Goal: Complete application form

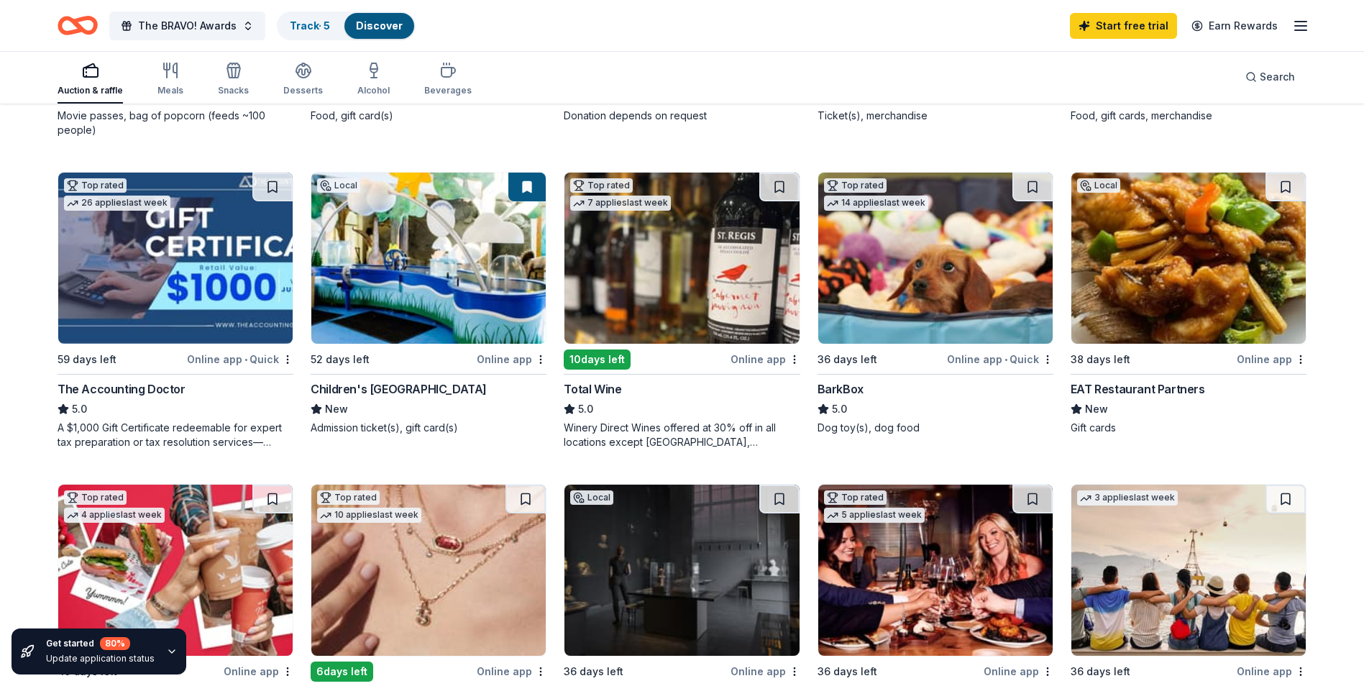
scroll to position [397, 0]
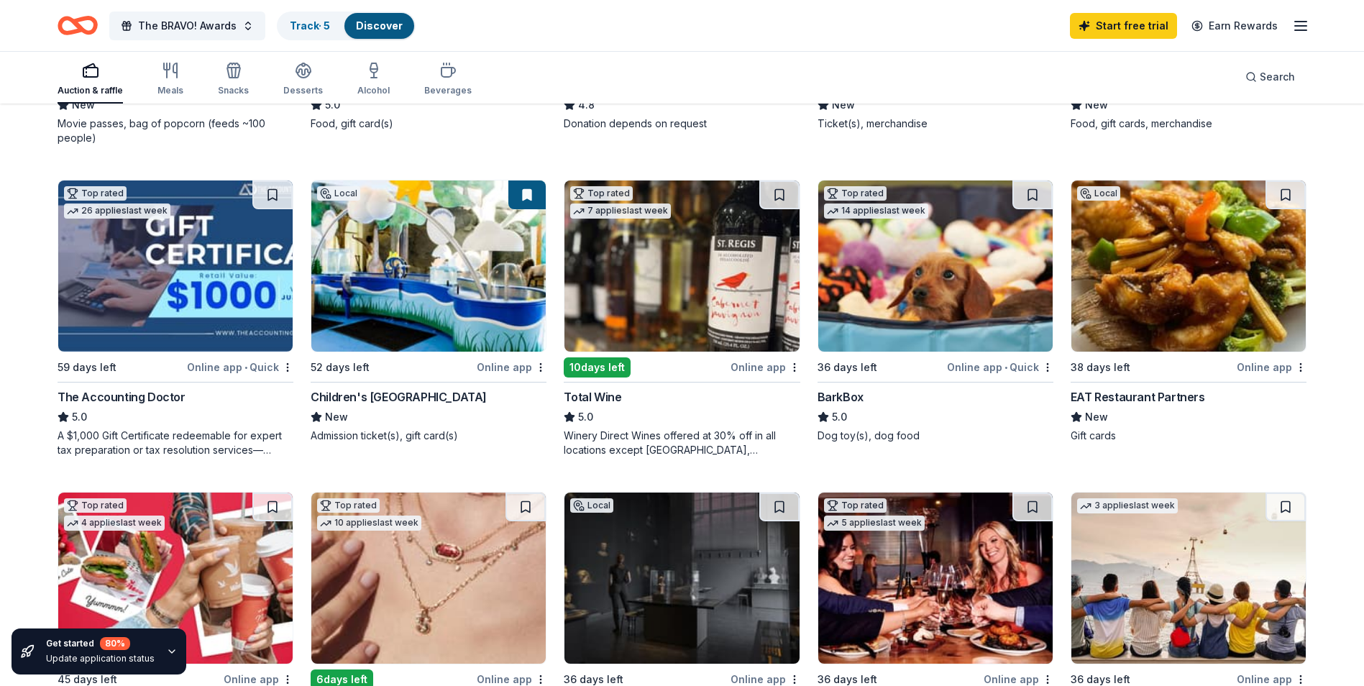
click at [439, 390] on div "Children's [GEOGRAPHIC_DATA]" at bounding box center [399, 396] width 176 height 17
click at [142, 27] on span "The BRAVO! Awards" at bounding box center [187, 25] width 99 height 17
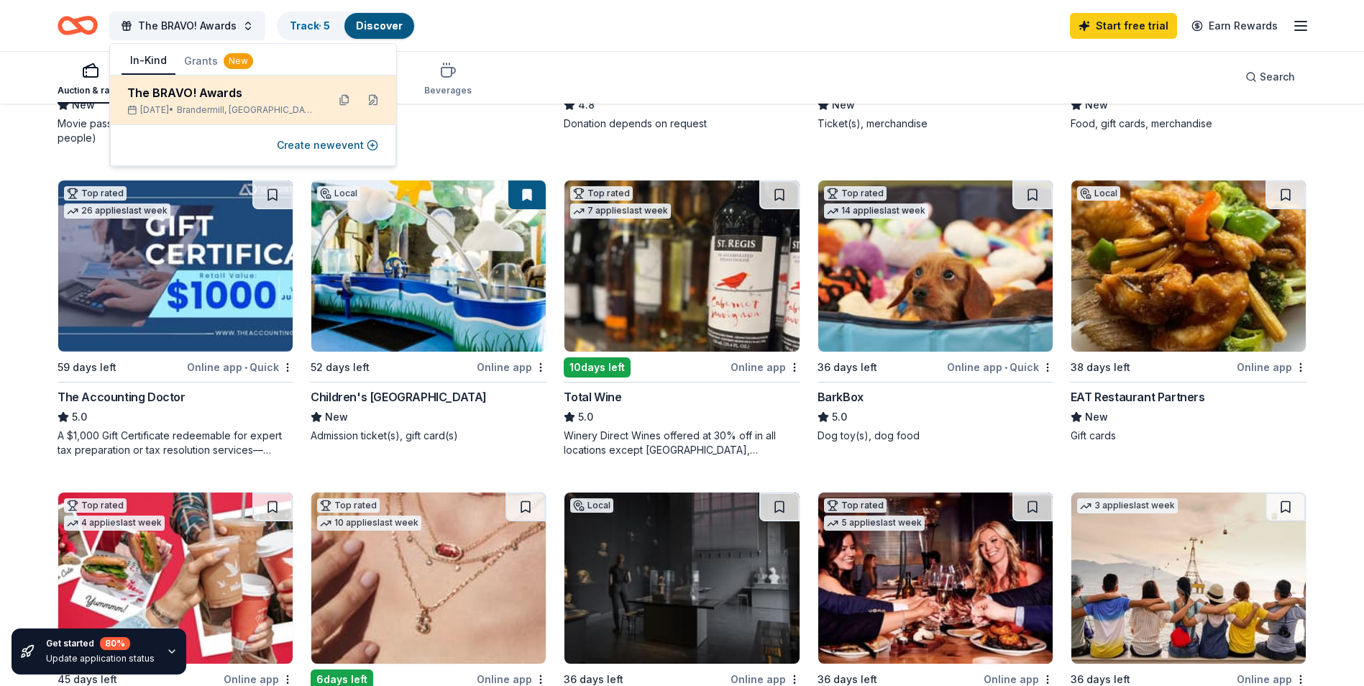
click at [220, 91] on div "The BRAVO! Awards" at bounding box center [221, 92] width 188 height 17
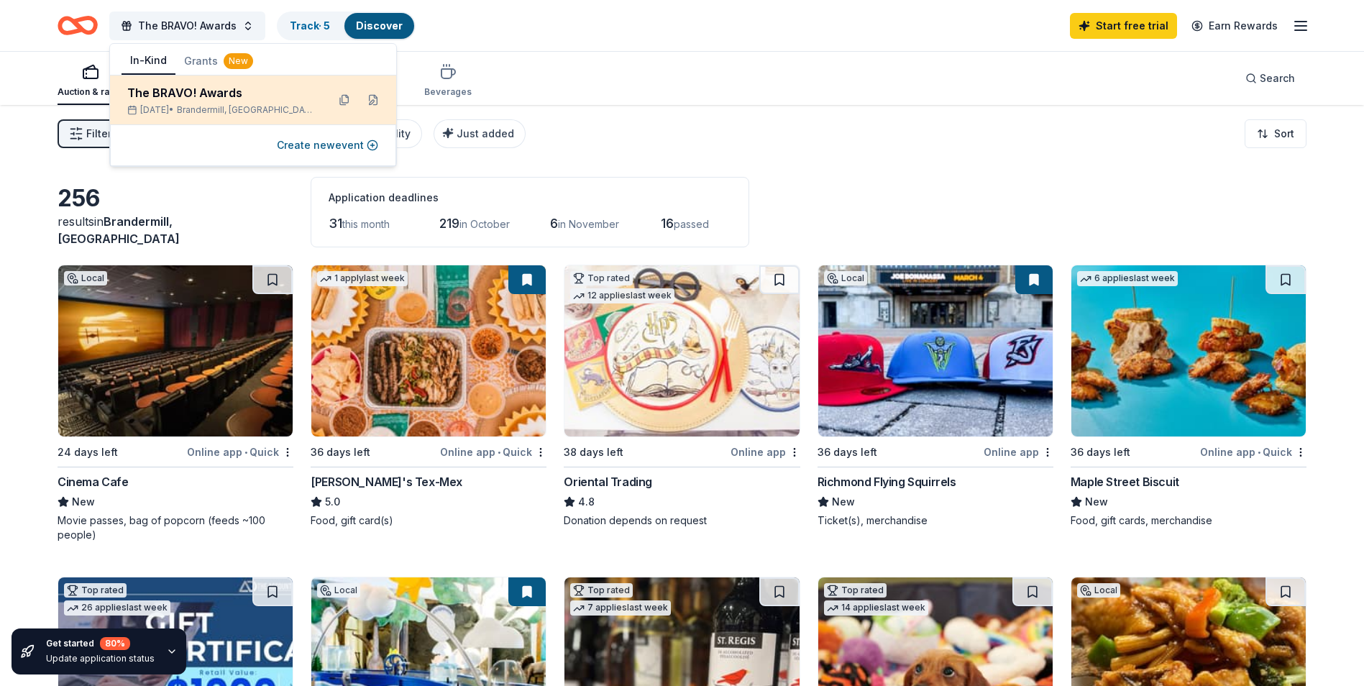
click at [224, 96] on div "The BRAVO! Awards" at bounding box center [221, 92] width 188 height 17
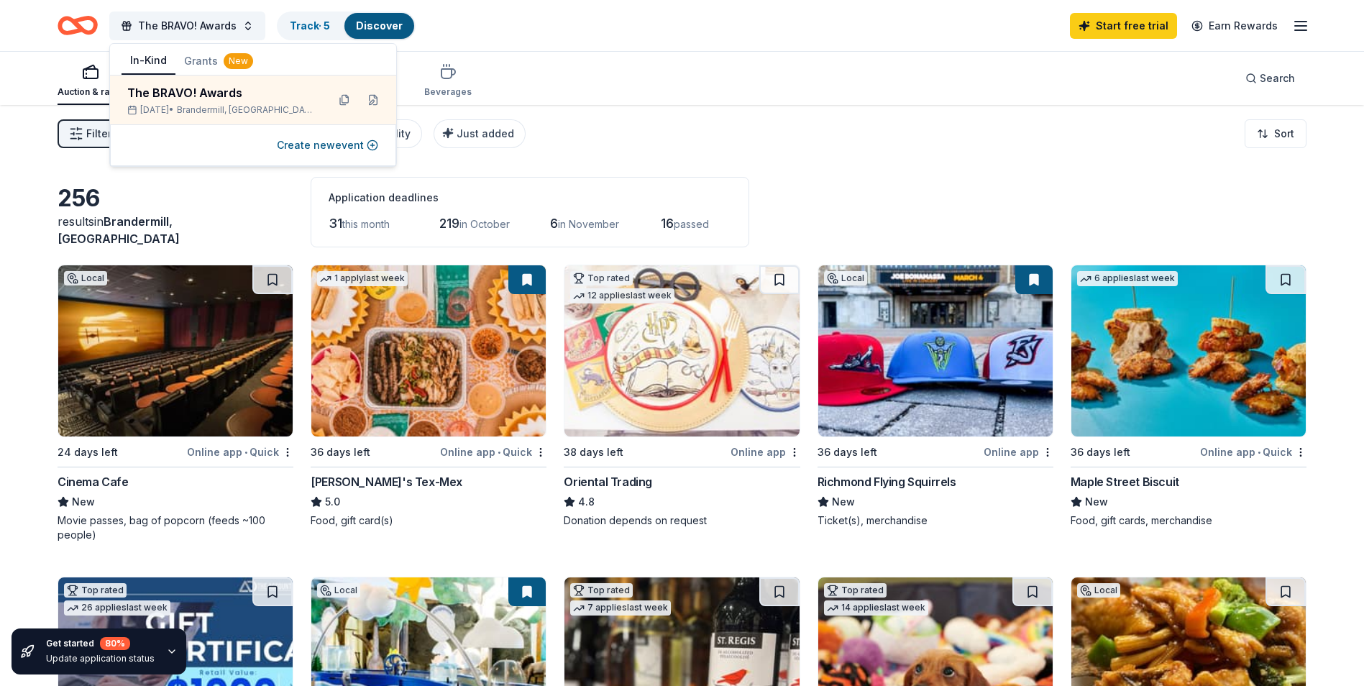
click at [491, 31] on div "The BRAVO! Awards Track · 5 Discover Start free trial Earn Rewards" at bounding box center [682, 26] width 1249 height 34
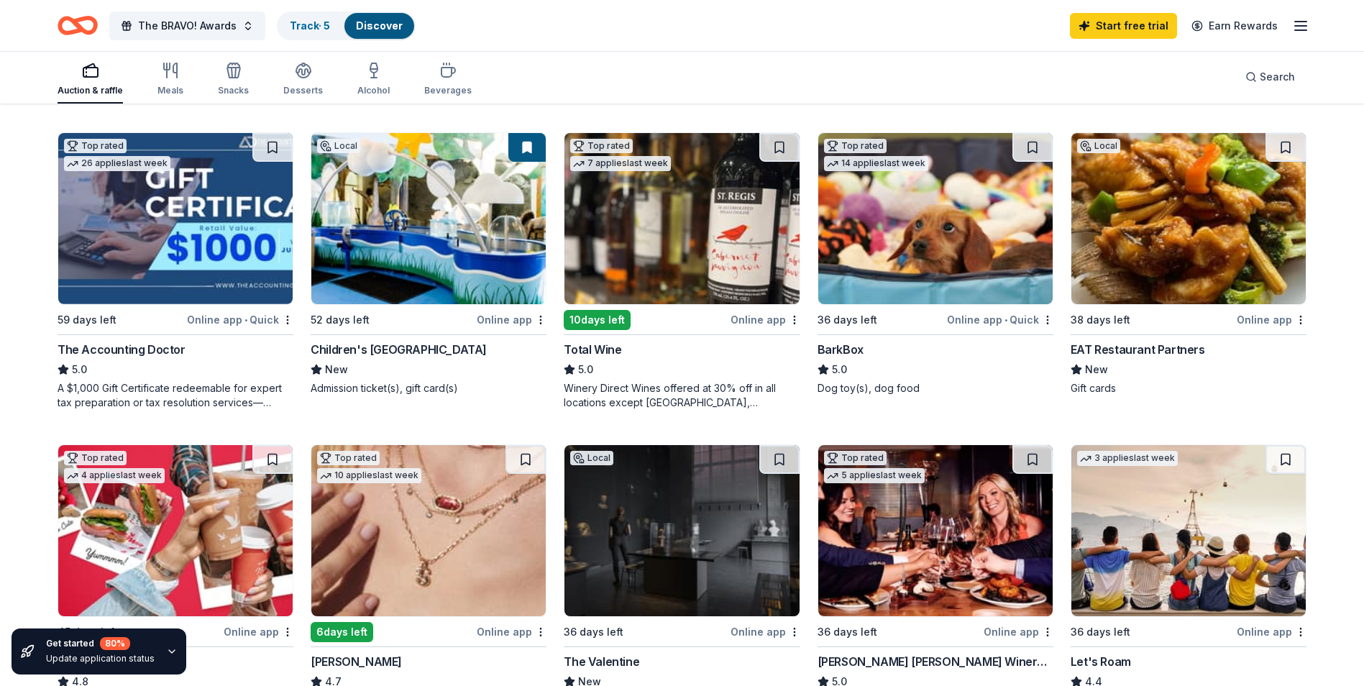
scroll to position [431, 0]
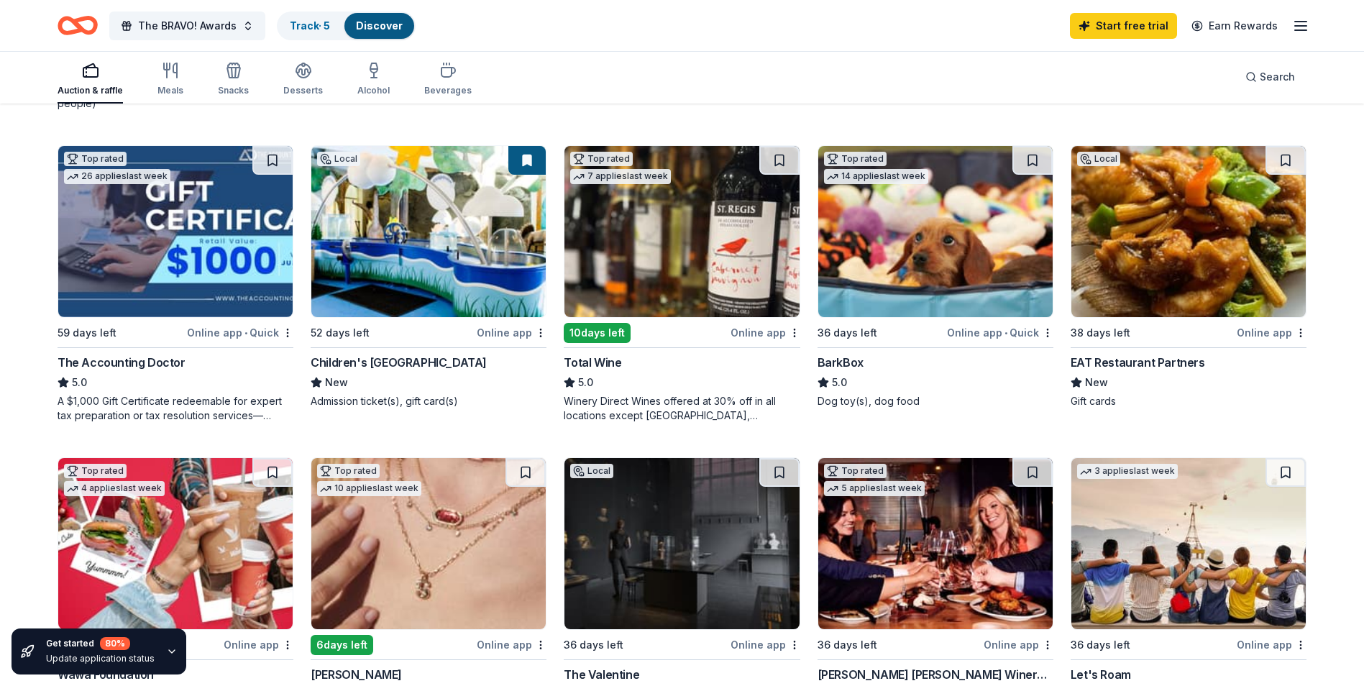
click at [463, 362] on div "Children's [GEOGRAPHIC_DATA]" at bounding box center [399, 362] width 176 height 17
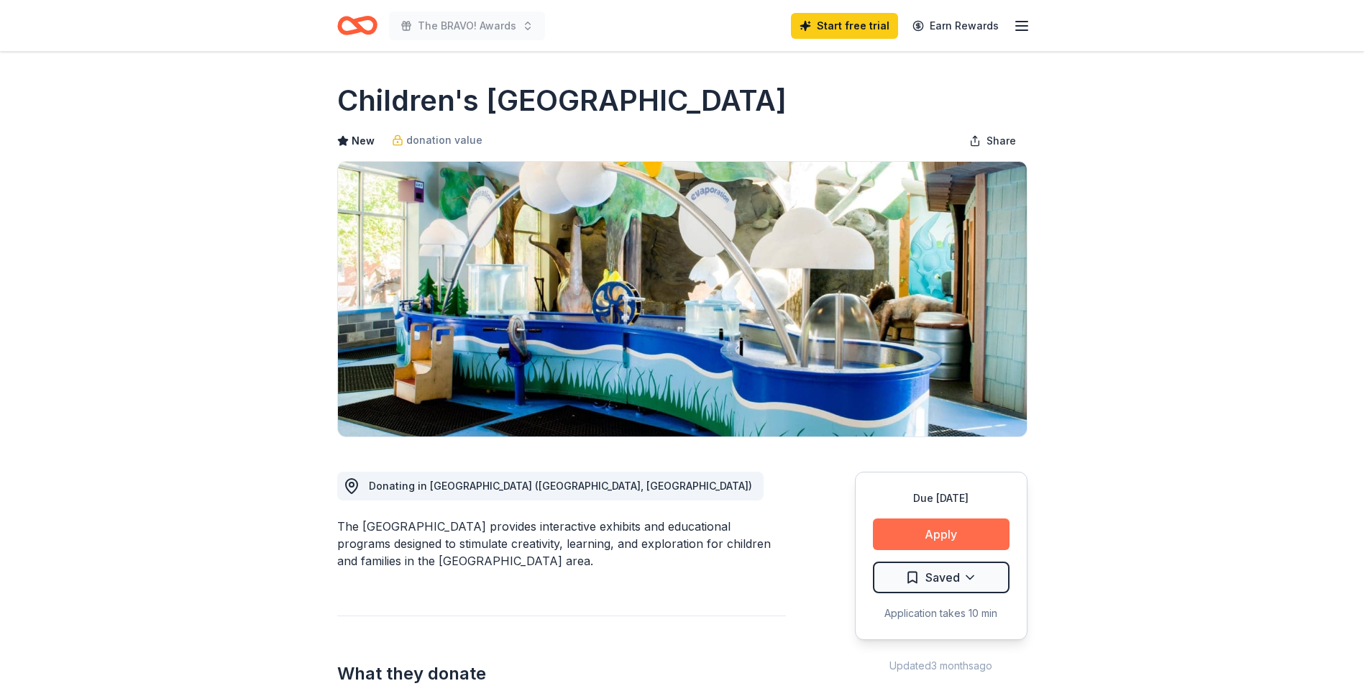
click at [888, 521] on button "Apply" at bounding box center [941, 534] width 137 height 32
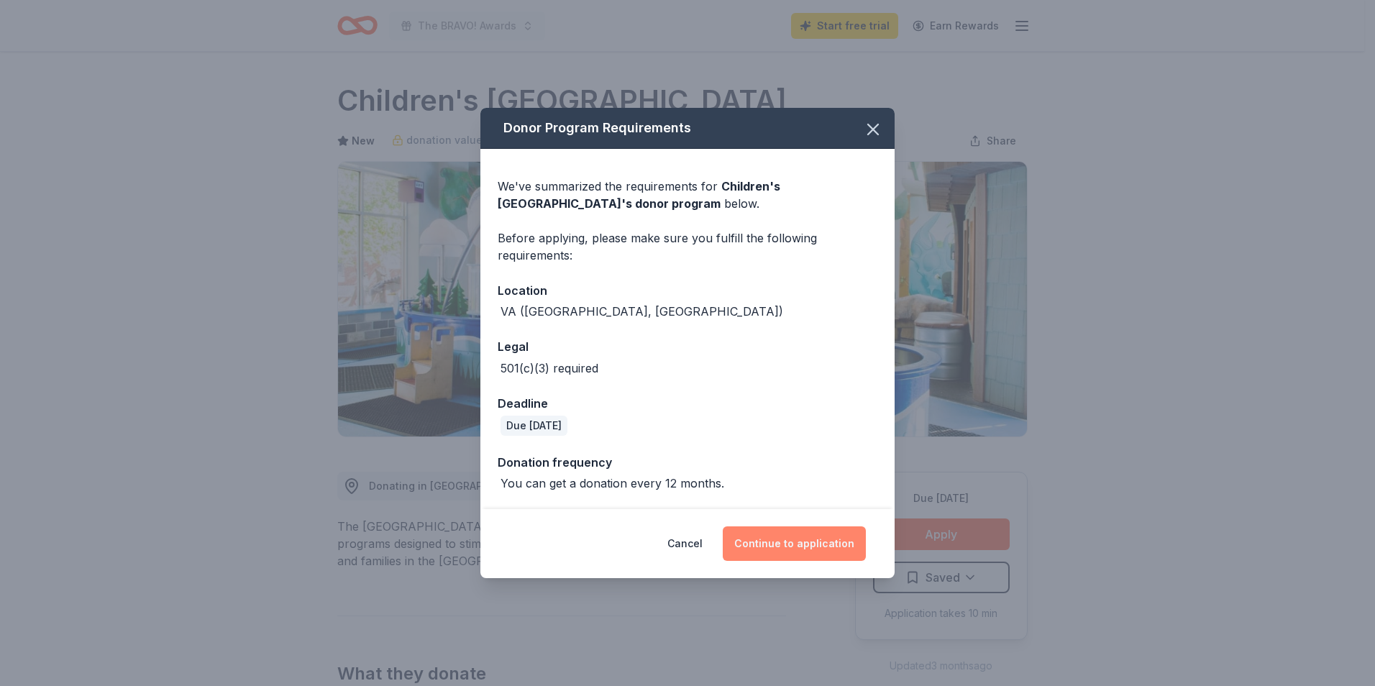
click at [797, 541] on button "Continue to application" at bounding box center [794, 543] width 143 height 35
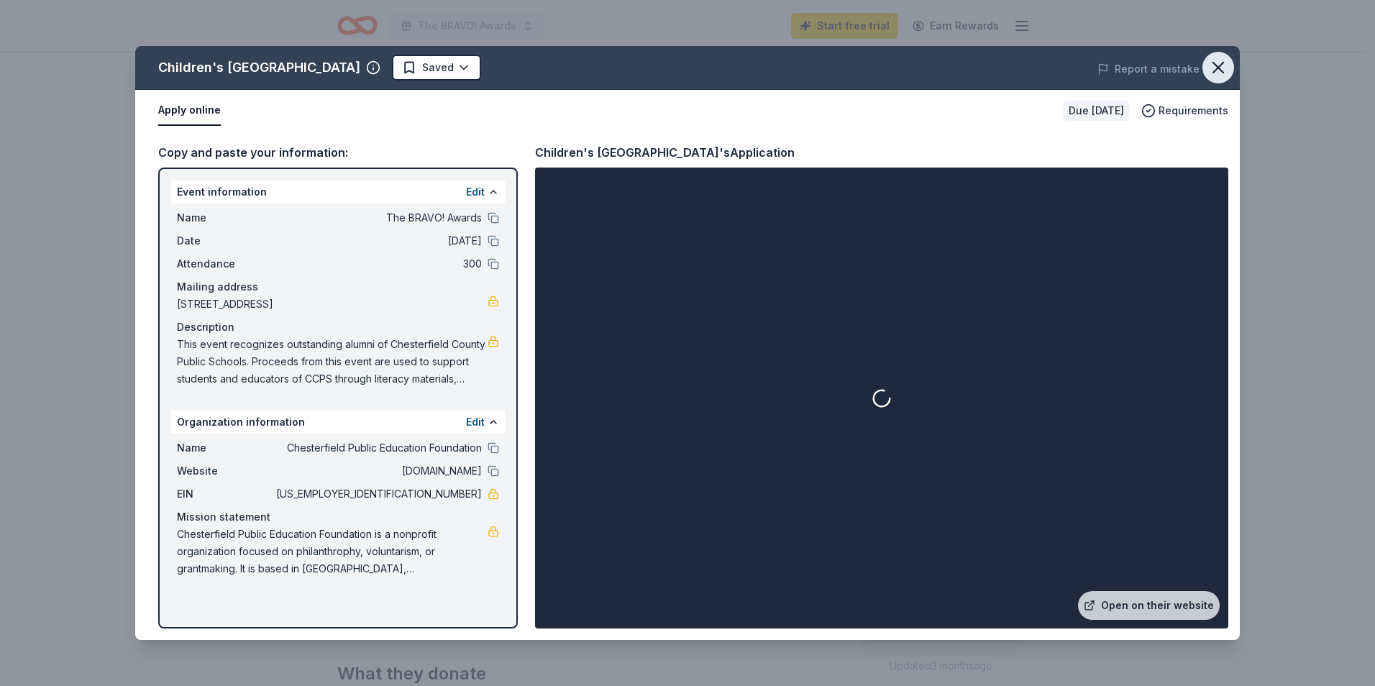
click at [1210, 71] on icon "button" at bounding box center [1218, 68] width 20 height 20
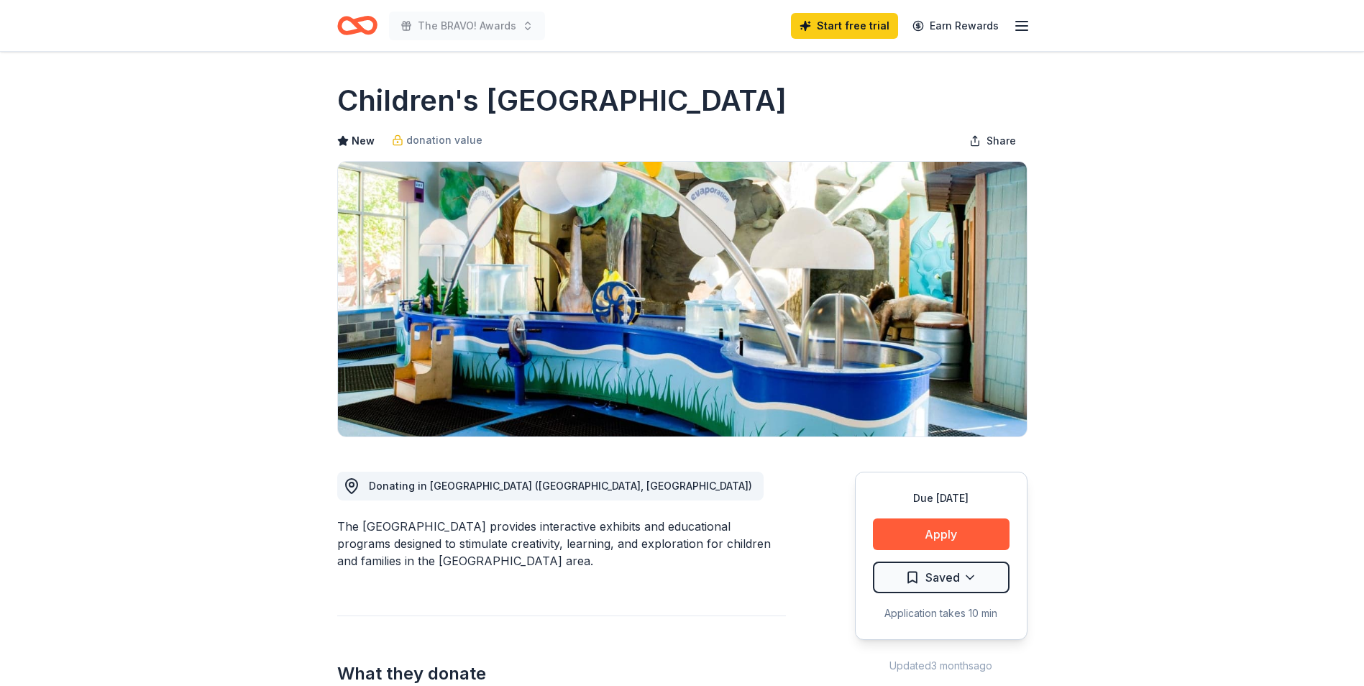
drag, startPoint x: 1013, startPoint y: 26, endPoint x: 1025, endPoint y: 23, distance: 12.6
click at [1013, 26] on icon "button" at bounding box center [1021, 25] width 17 height 17
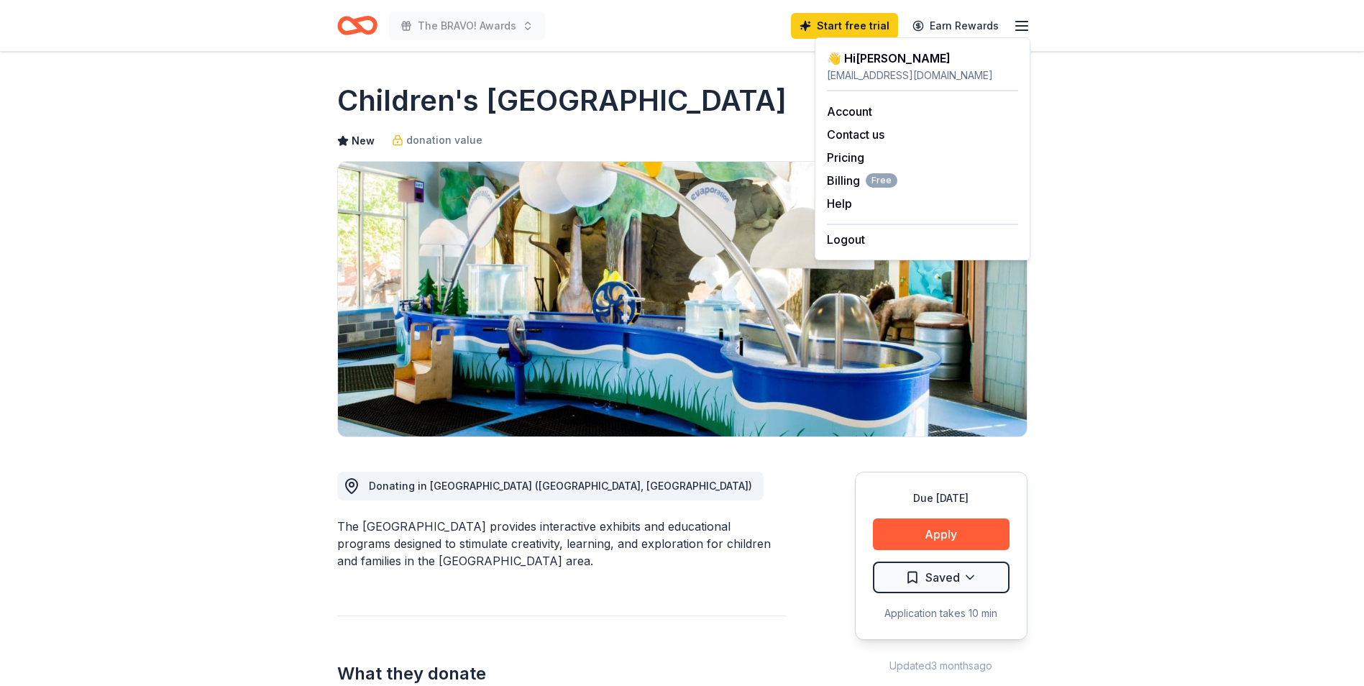
click at [1025, 22] on icon "button" at bounding box center [1021, 25] width 17 height 17
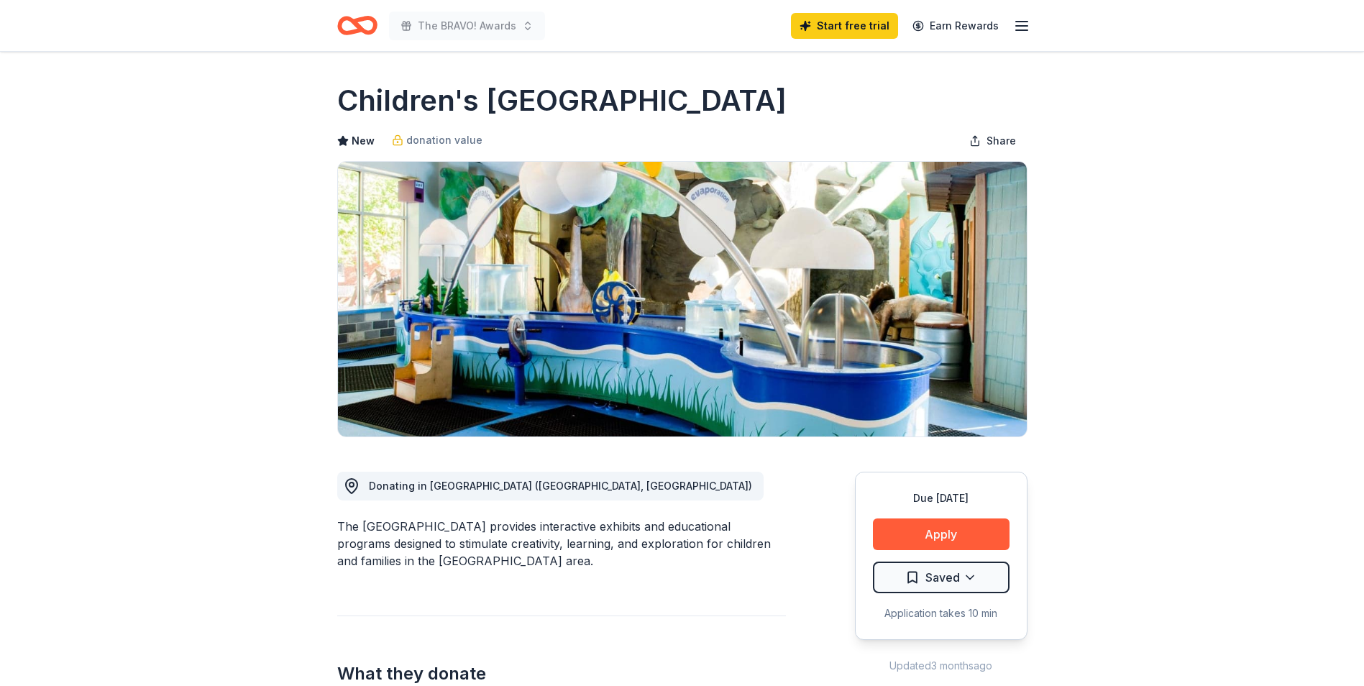
click at [370, 27] on icon "Home" at bounding box center [357, 26] width 40 height 34
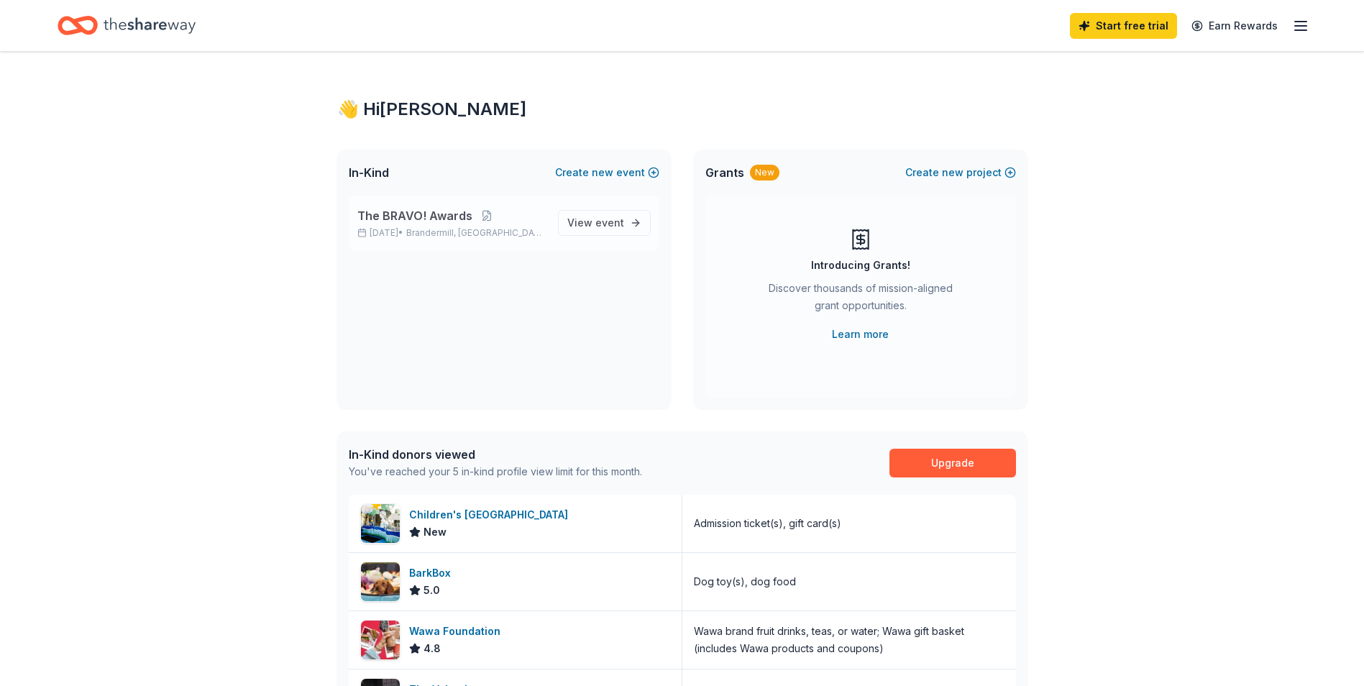
click at [502, 218] on p "The BRAVO! Awards" at bounding box center [451, 215] width 189 height 17
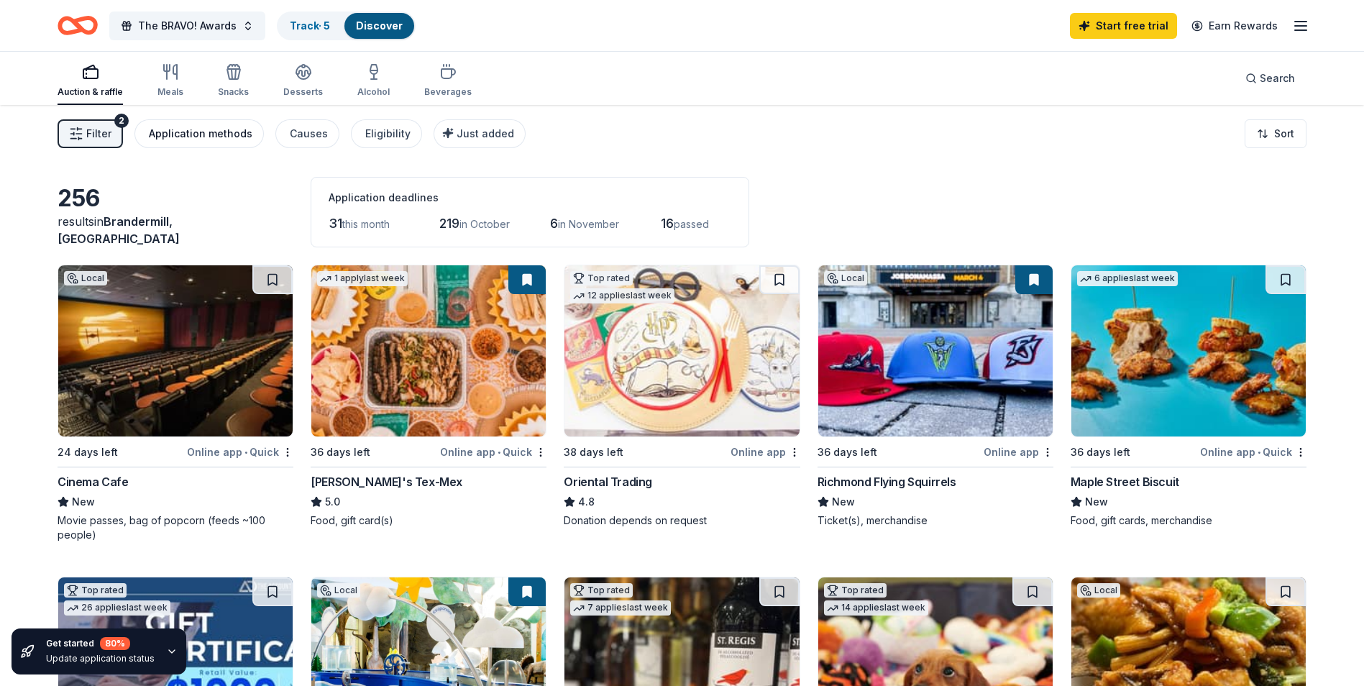
click at [198, 134] on div "Application methods" at bounding box center [201, 133] width 104 height 17
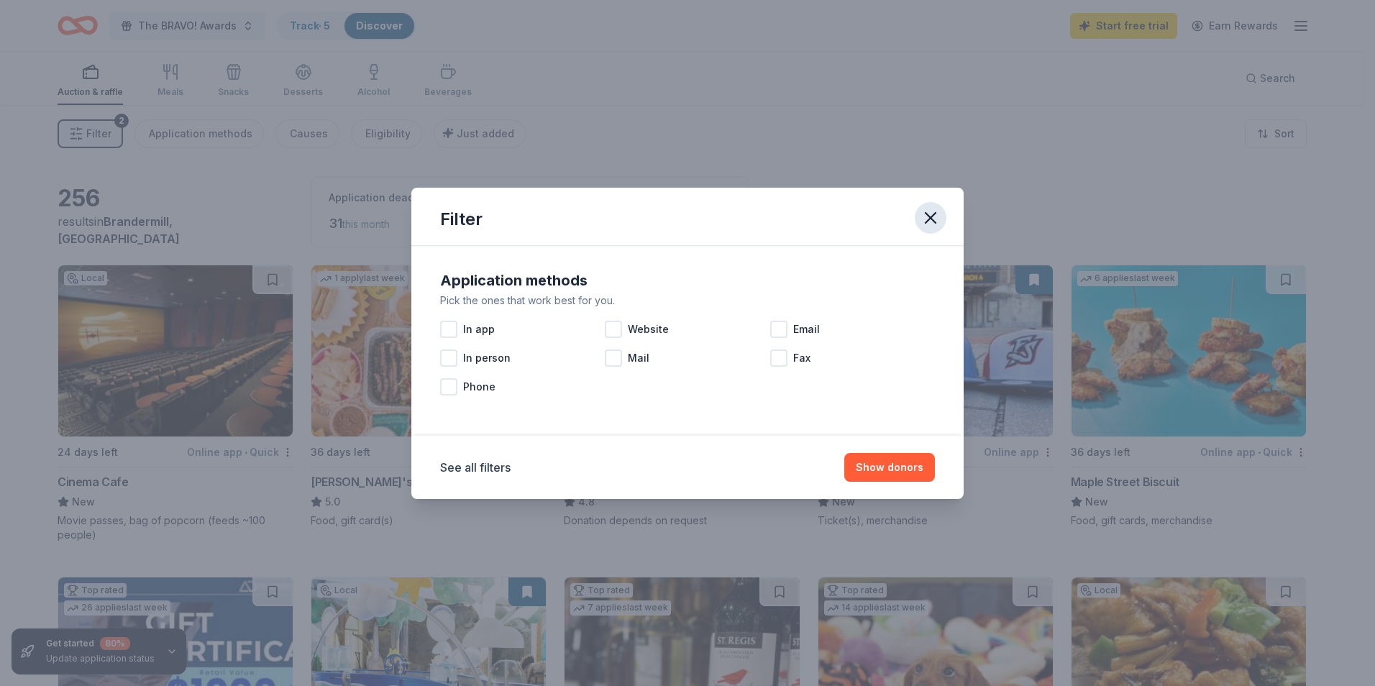
click at [923, 219] on icon "button" at bounding box center [930, 218] width 20 height 20
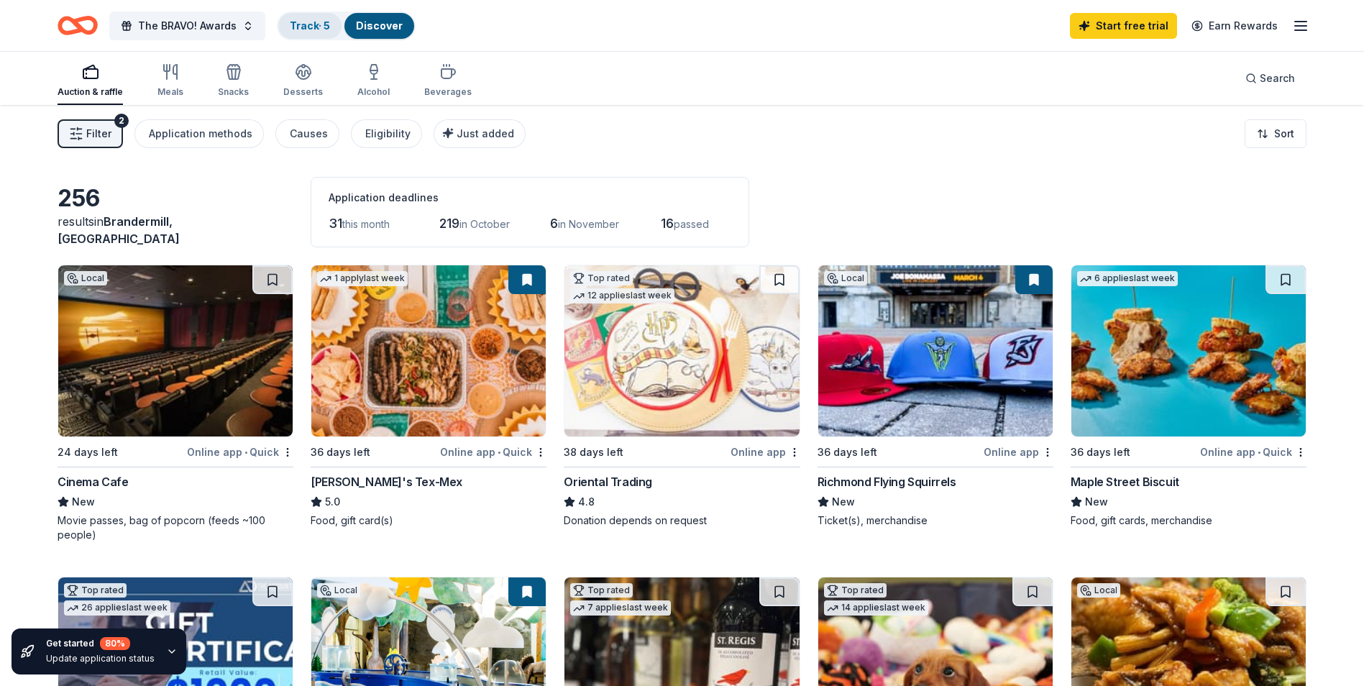
click at [318, 32] on div "Track · 5" at bounding box center [309, 26] width 63 height 26
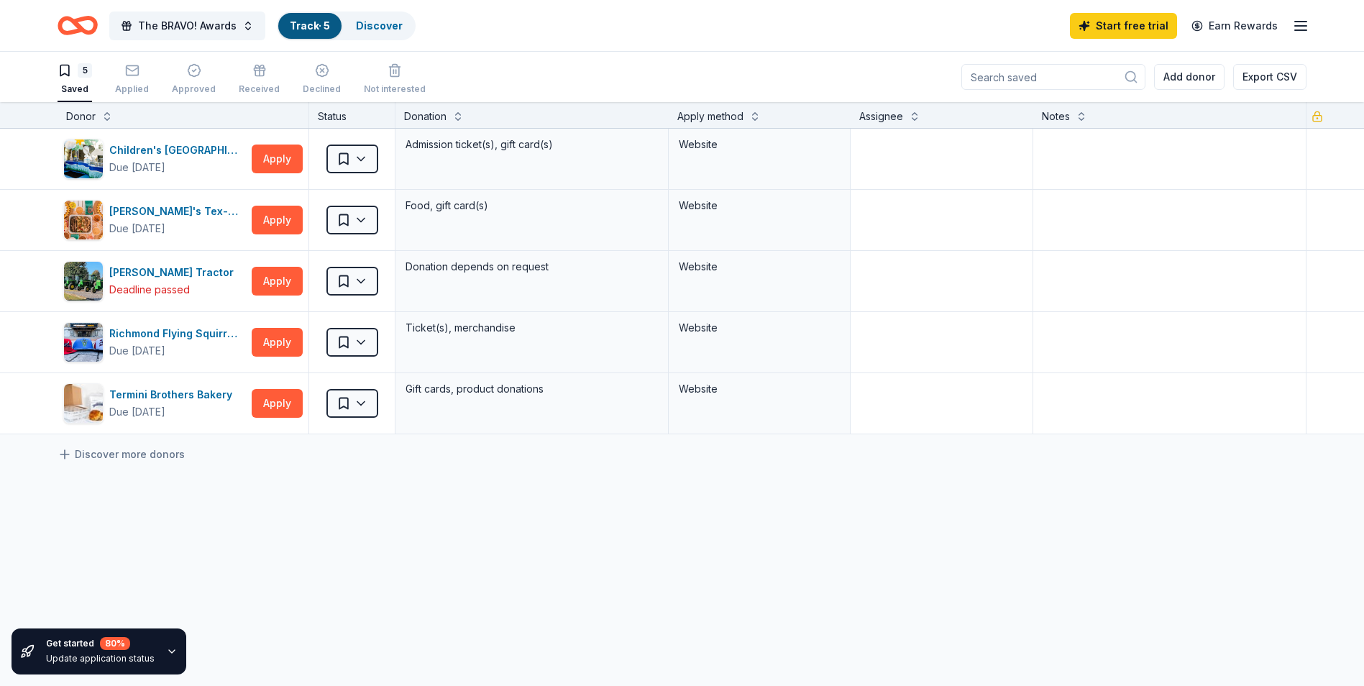
click at [113, 83] on div "5 Saved Applied Approved Received Declined Not interested" at bounding box center [242, 80] width 368 height 45
click at [132, 81] on div "Applied" at bounding box center [132, 79] width 34 height 32
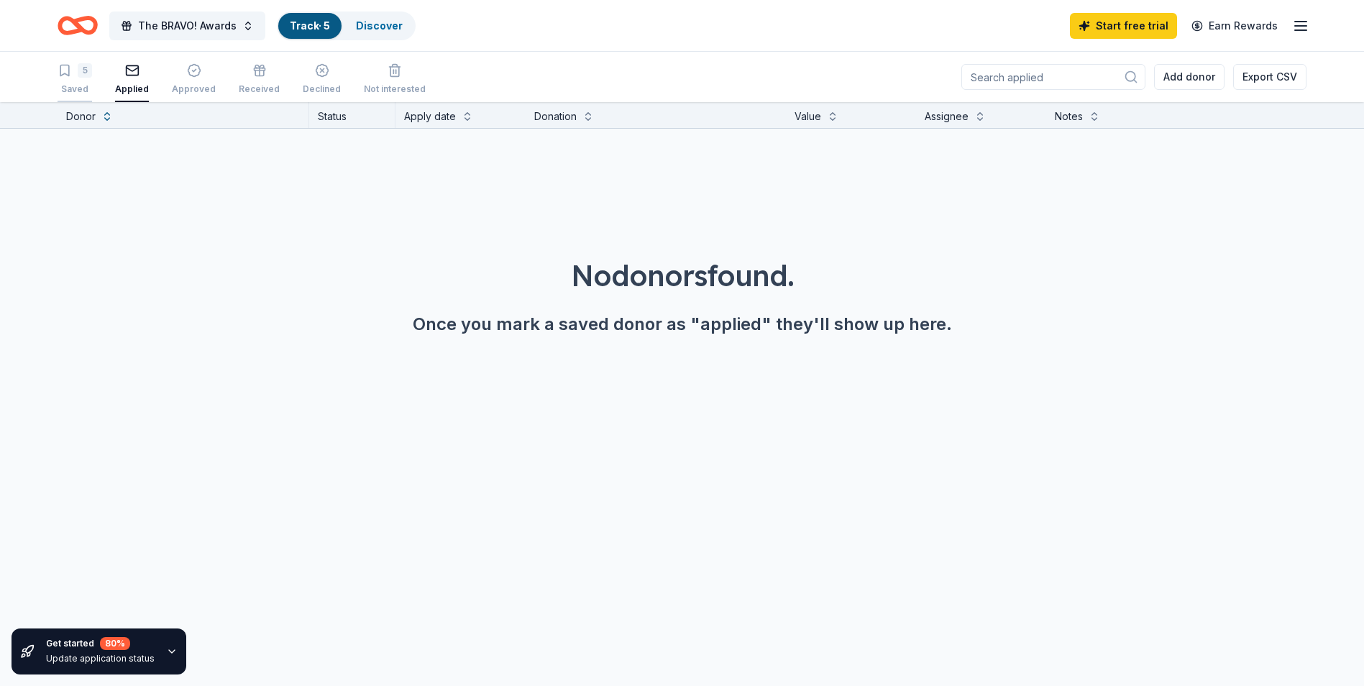
click at [78, 74] on div "5" at bounding box center [85, 70] width 14 height 14
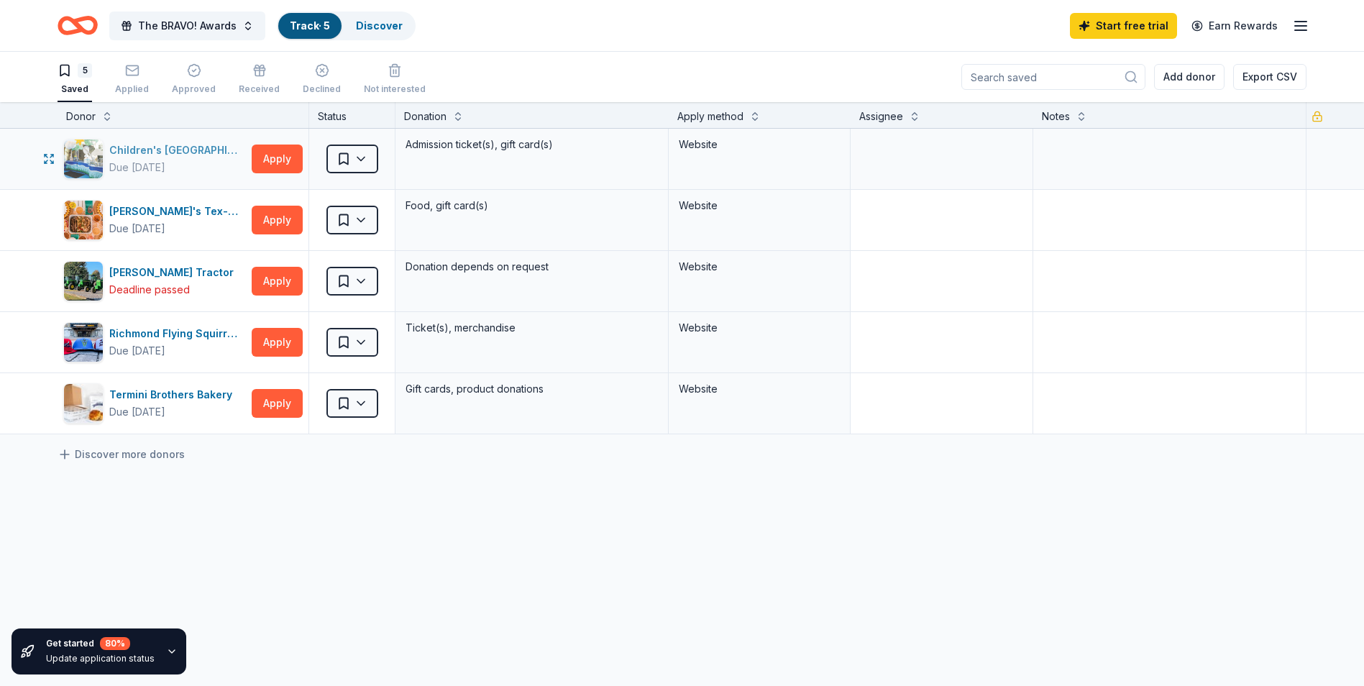
click at [168, 145] on div "Children's [GEOGRAPHIC_DATA]" at bounding box center [177, 150] width 137 height 17
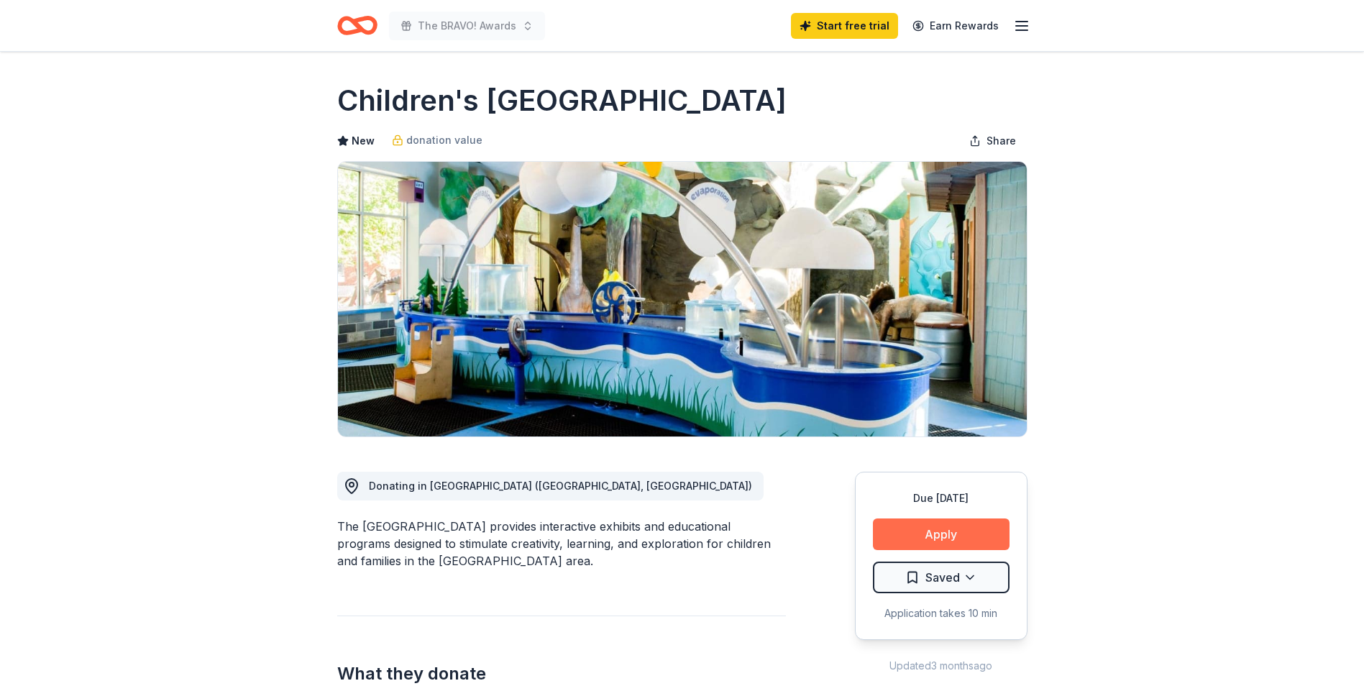
click at [906, 536] on button "Apply" at bounding box center [941, 534] width 137 height 32
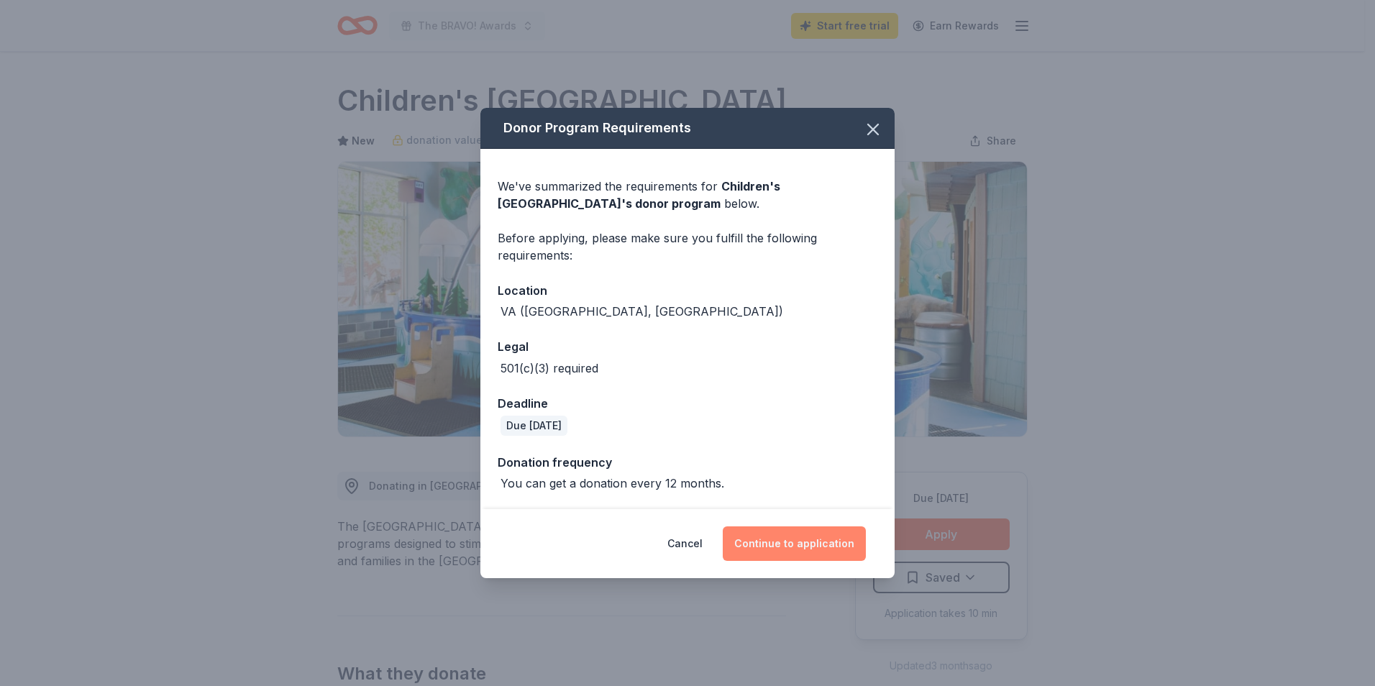
click at [794, 542] on button "Continue to application" at bounding box center [794, 543] width 143 height 35
